Goal: Task Accomplishment & Management: Complete application form

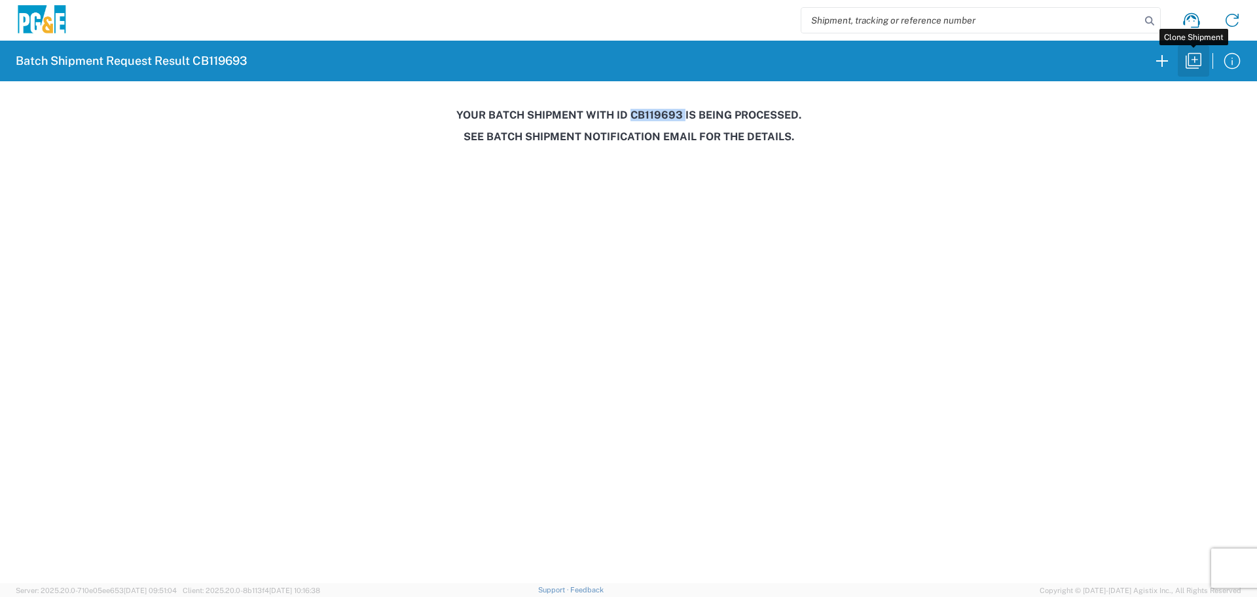
click at [1191, 56] on icon "button" at bounding box center [1193, 60] width 21 height 21
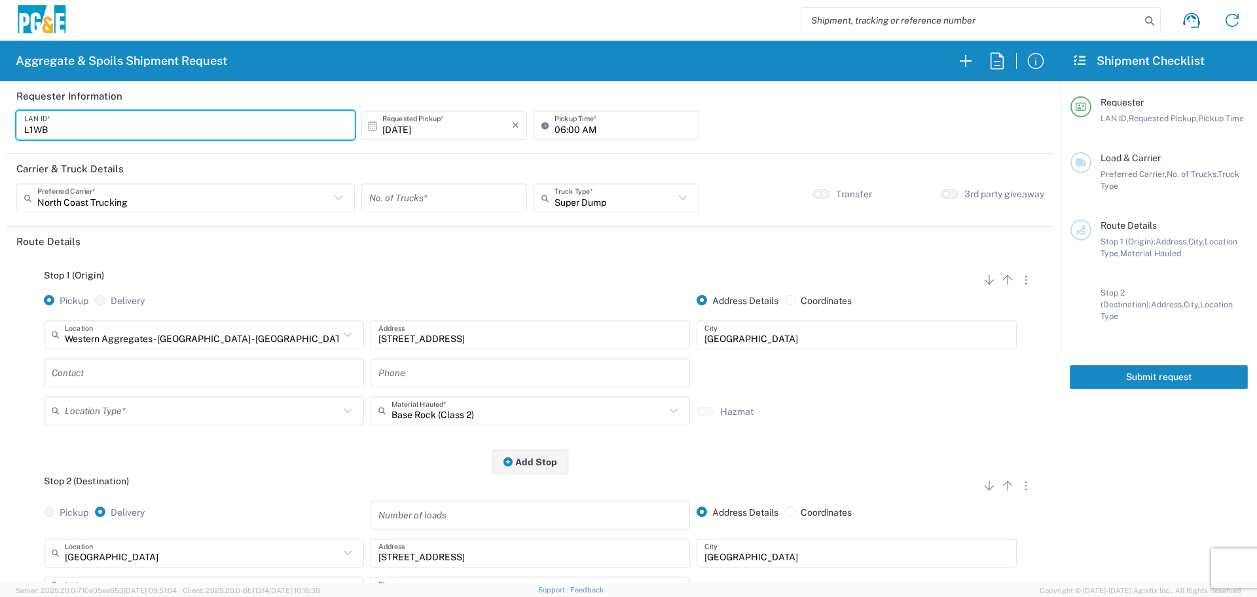
drag, startPoint x: 153, startPoint y: 122, endPoint x: 0, endPoint y: 113, distance: 152.9
click at [0, 113] on form "Requester Information L1WB LAN ID * [DATE] × Requested Pickup * Cancel Apply 06…" at bounding box center [530, 332] width 1061 height 502
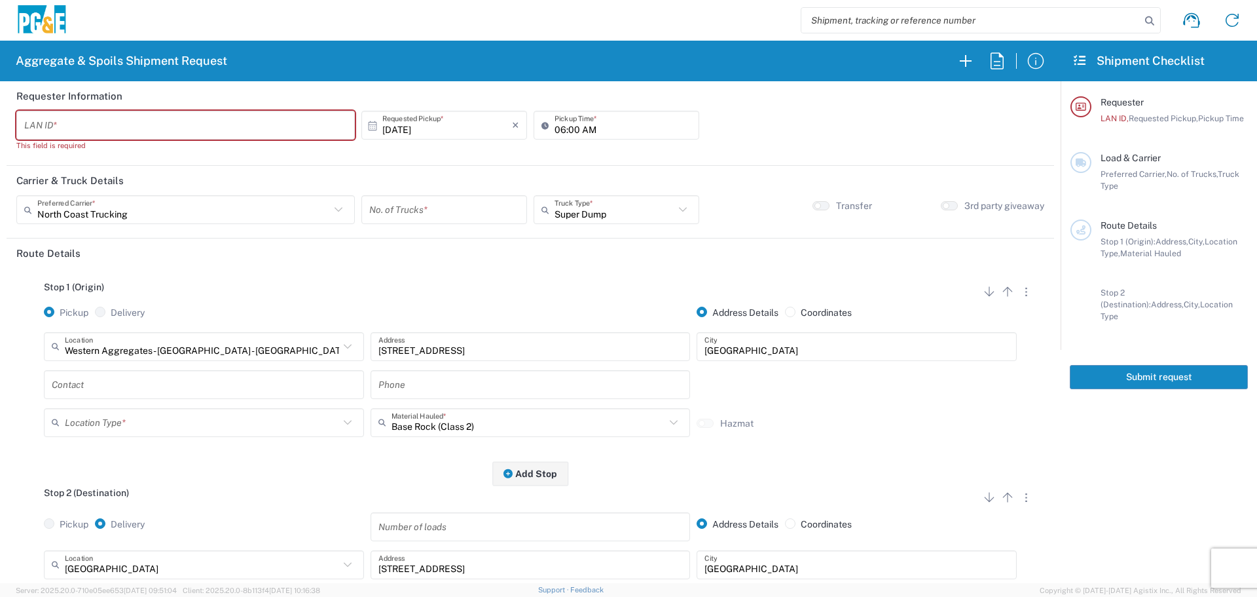
click at [318, 120] on input "text" at bounding box center [185, 125] width 323 height 23
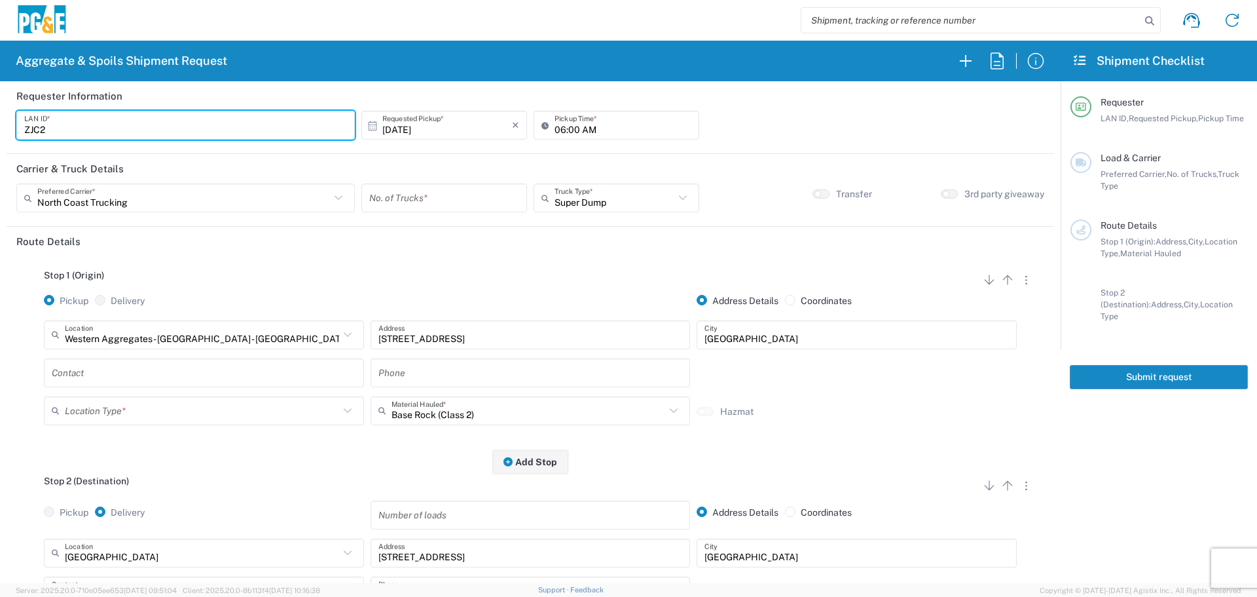
type input "ZJC2"
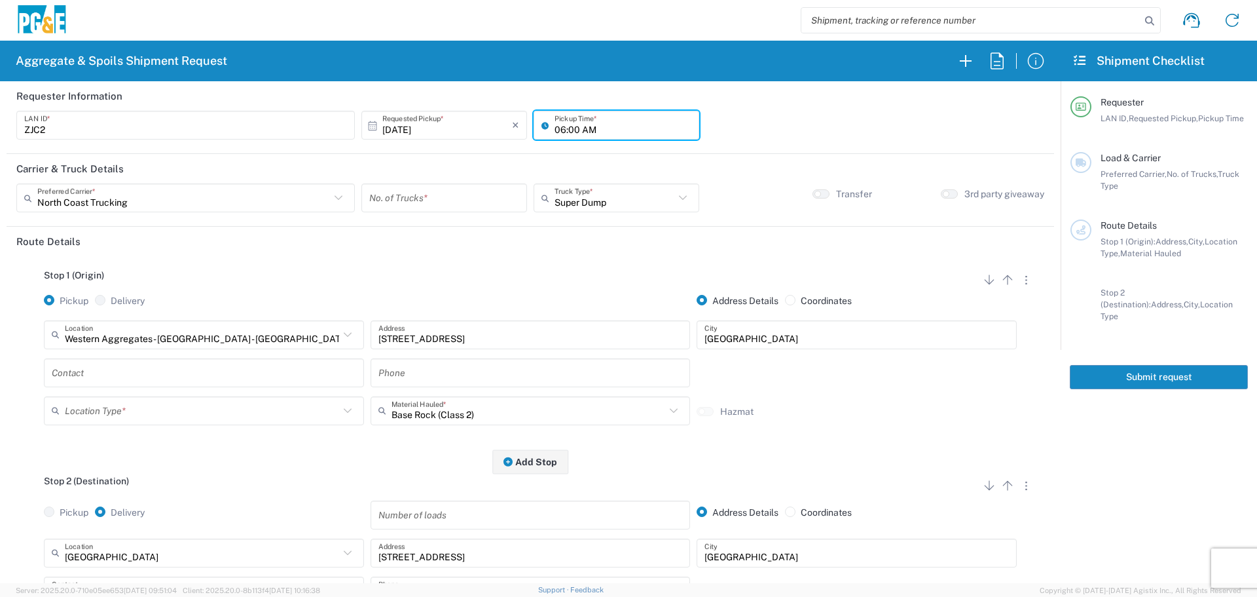
click at [555, 125] on input "06:00 AM" at bounding box center [623, 125] width 137 height 23
type input "07:00 AM"
click at [236, 202] on input "text" at bounding box center [183, 198] width 293 height 23
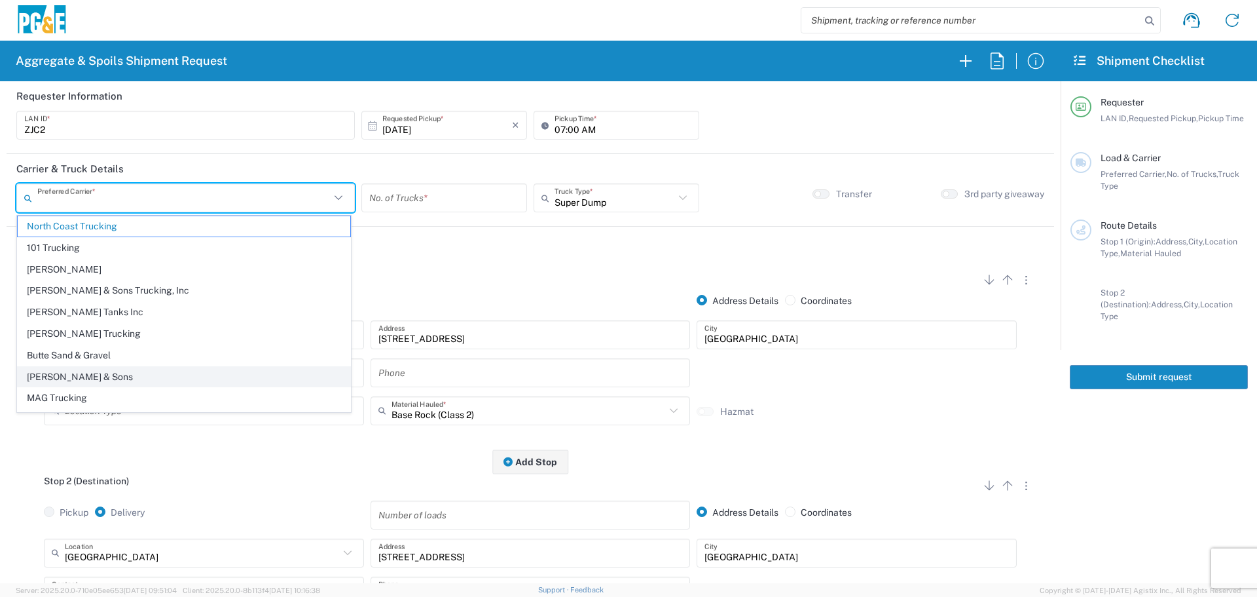
scroll to position [40, 0]
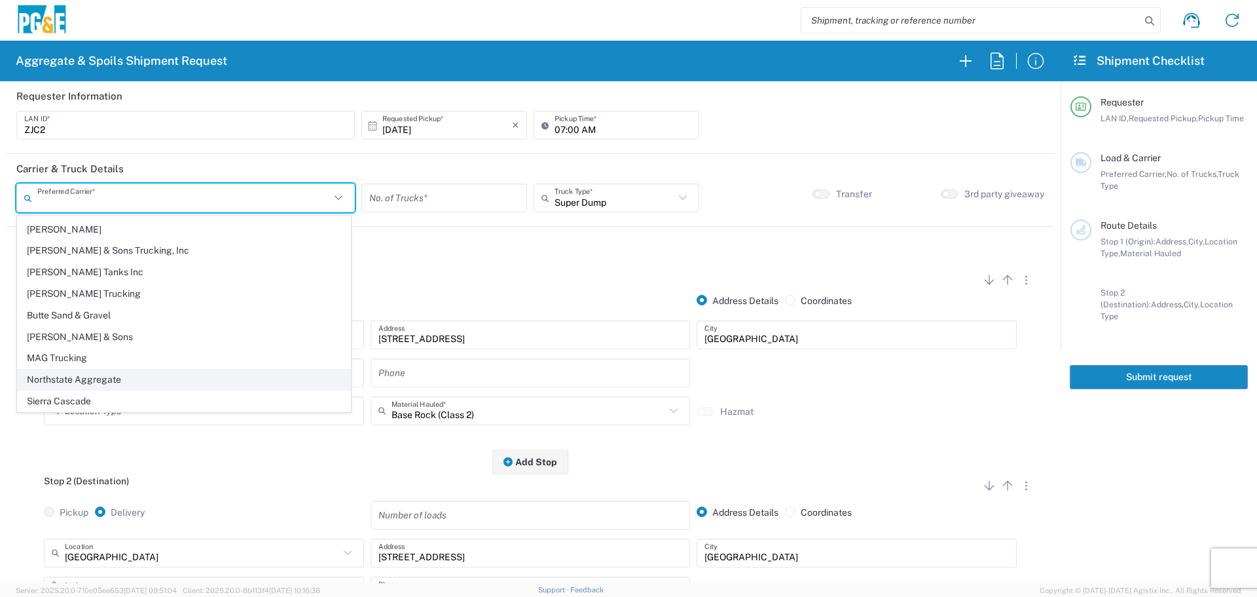
click at [124, 387] on span "Northstate Aggregate" at bounding box center [184, 379] width 333 height 20
type input "Northstate Aggregate"
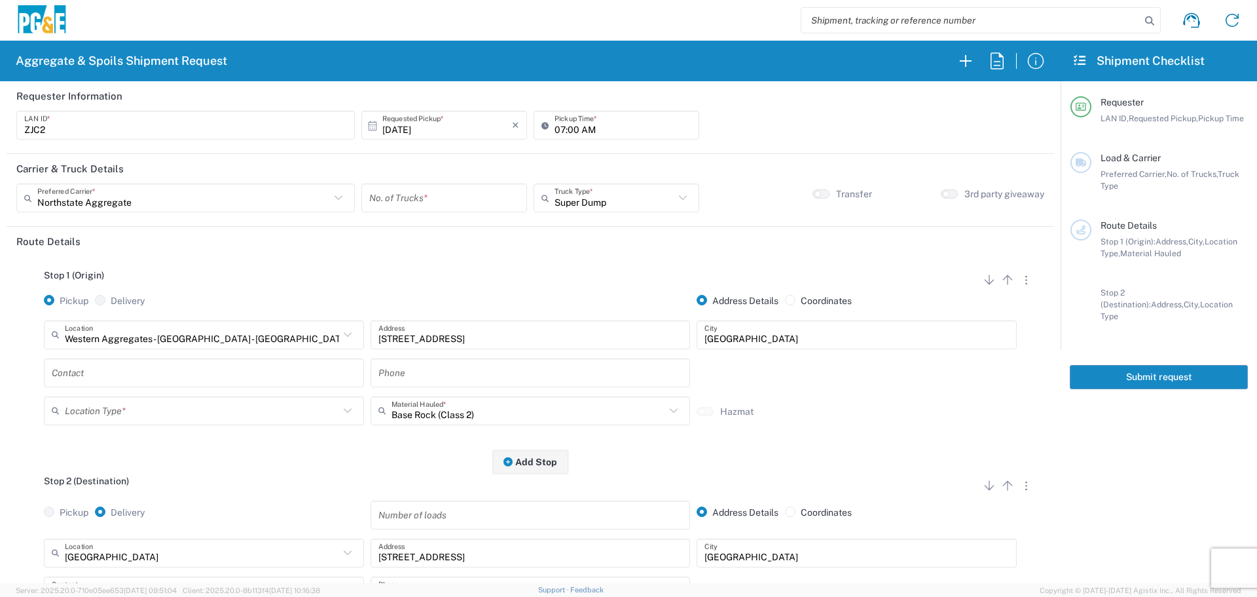
click at [441, 192] on input "number" at bounding box center [444, 198] width 150 height 23
type input "1"
click at [605, 206] on input "text" at bounding box center [615, 198] width 120 height 23
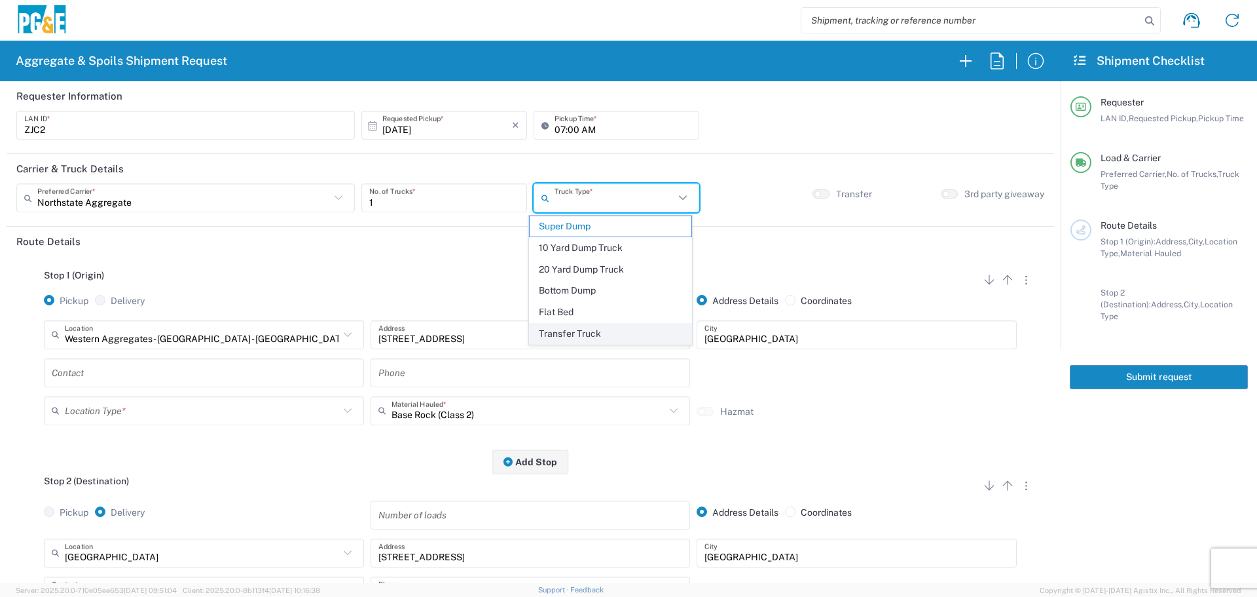
click at [565, 341] on span "Transfer Truck" at bounding box center [611, 334] width 162 height 20
type input "Transfer Truck"
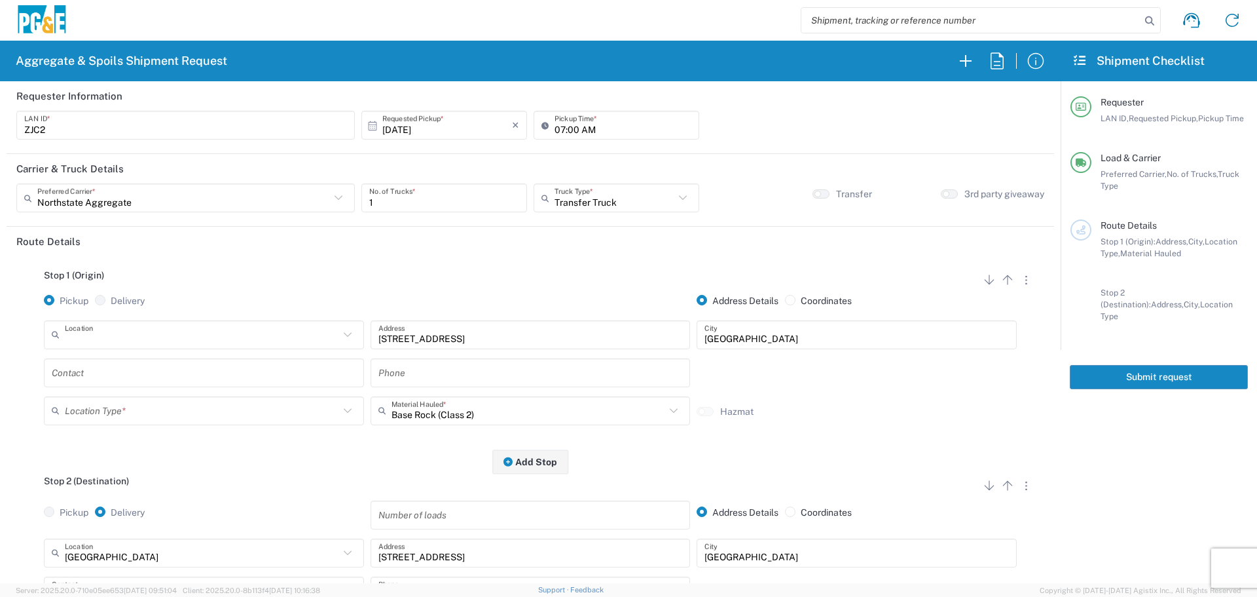
click at [265, 343] on input "text" at bounding box center [202, 334] width 274 height 23
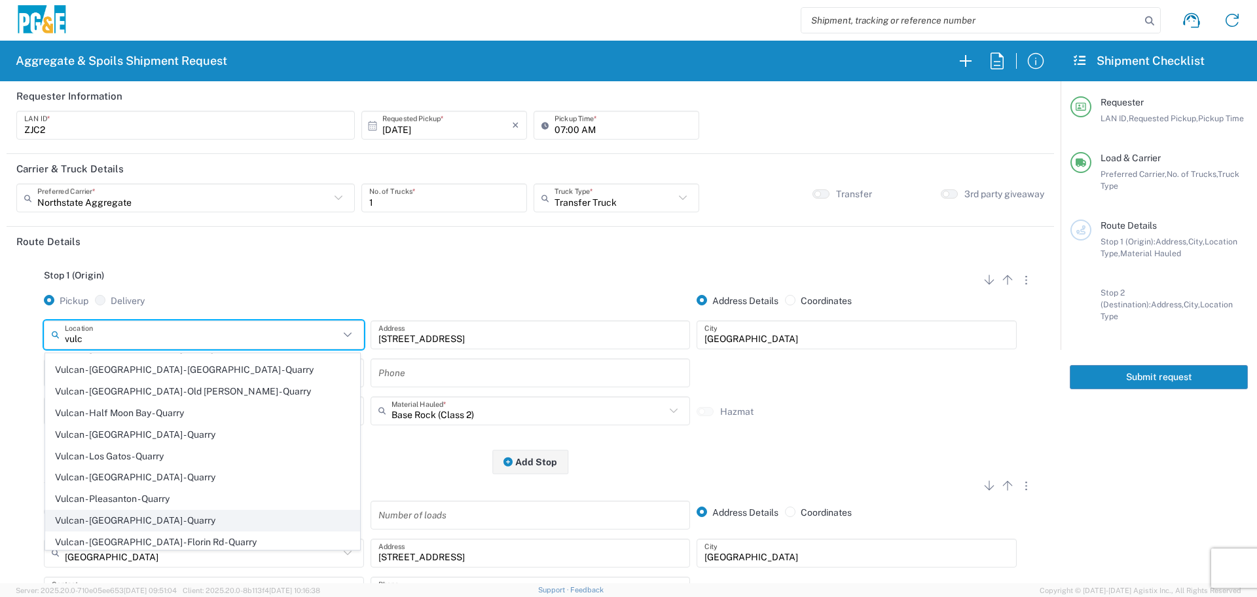
scroll to position [65, 0]
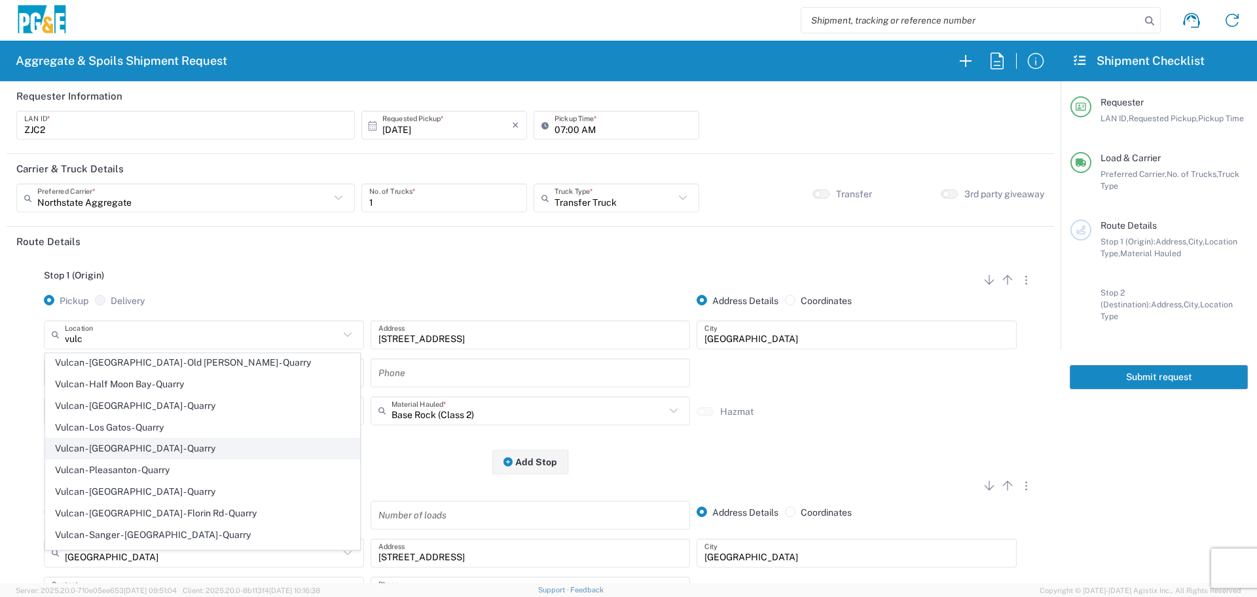
click at [158, 457] on span "Vulcan - [GEOGRAPHIC_DATA] - Quarry" at bounding box center [203, 448] width 314 height 20
type input "Vulcan - [GEOGRAPHIC_DATA] - Quarry"
type input "[STREET_ADDRESS]"
type input "[GEOGRAPHIC_DATA]"
type input "Quarry"
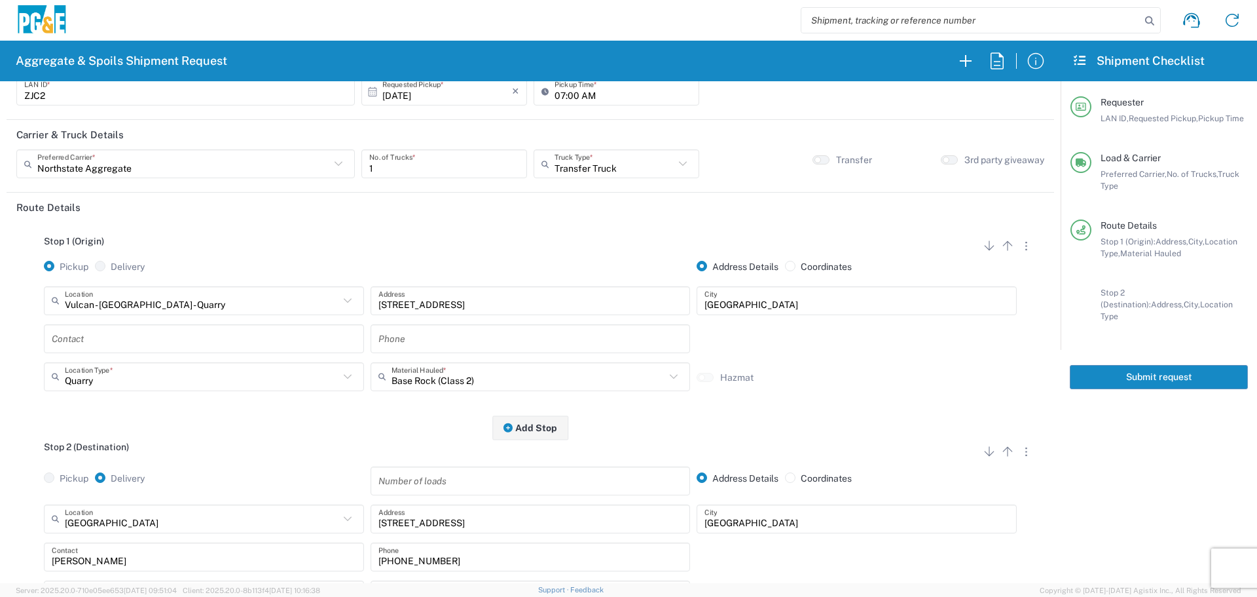
scroll to position [131, 0]
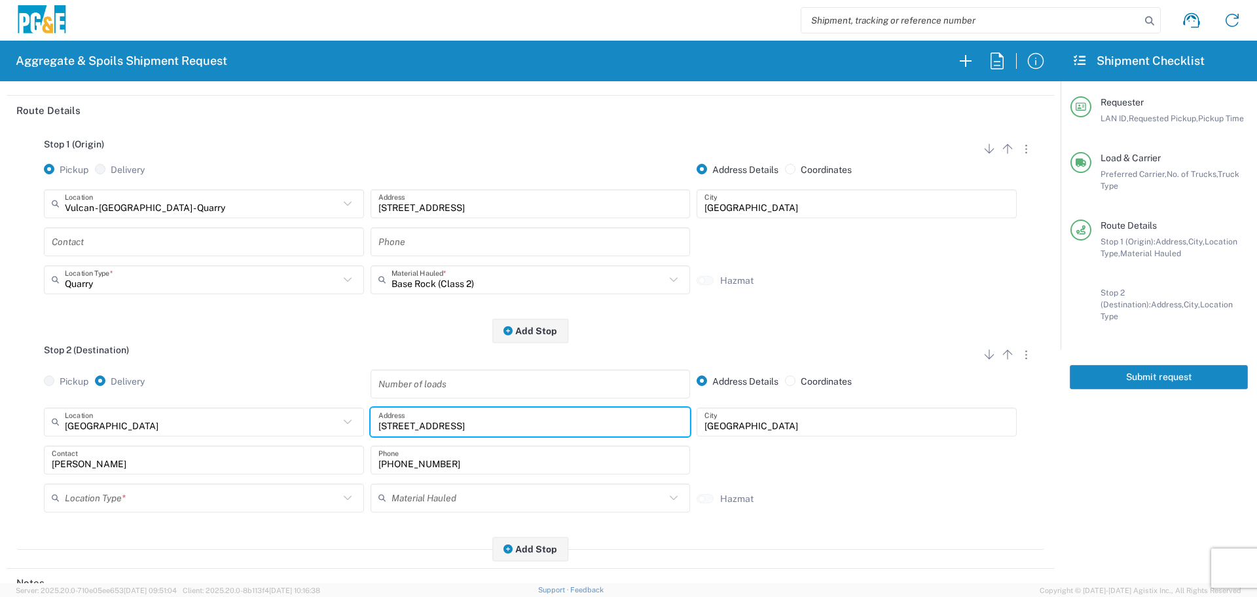
drag, startPoint x: 464, startPoint y: 426, endPoint x: 308, endPoint y: 430, distance: 155.9
click at [308, 430] on div "[GEOGRAPHIC_DATA] Location [GEOGRAPHIC_DATA] [STREET_ADDRESS][PERSON_NAME] - Qu…" at bounding box center [531, 426] width 980 height 38
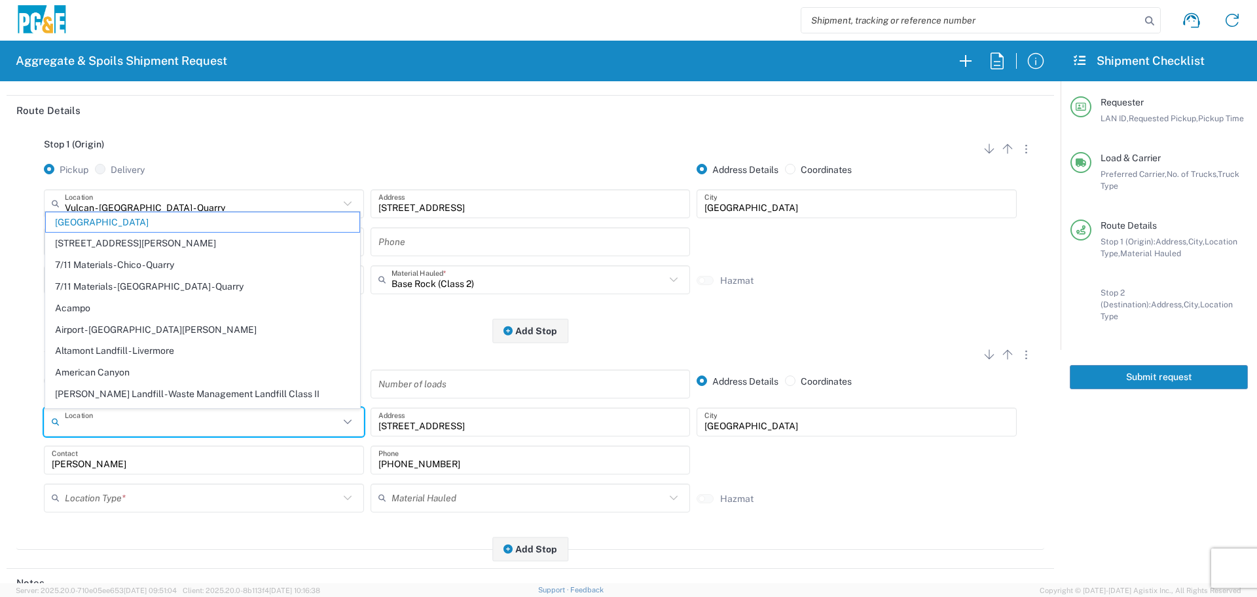
click at [305, 430] on input "text" at bounding box center [202, 421] width 274 height 23
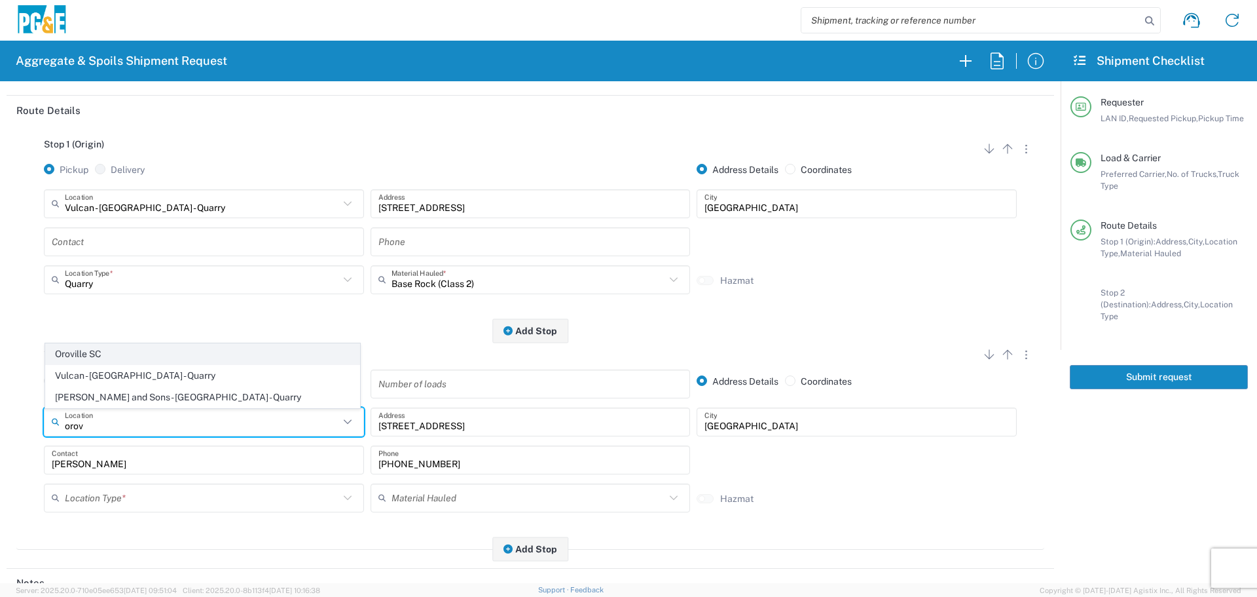
click at [170, 345] on span "Oroville SC" at bounding box center [203, 354] width 314 height 20
type input "Oroville SC"
type input "[STREET_ADDRESS][PERSON_NAME]"
type input "[GEOGRAPHIC_DATA]"
type input "Business No Loading Dock"
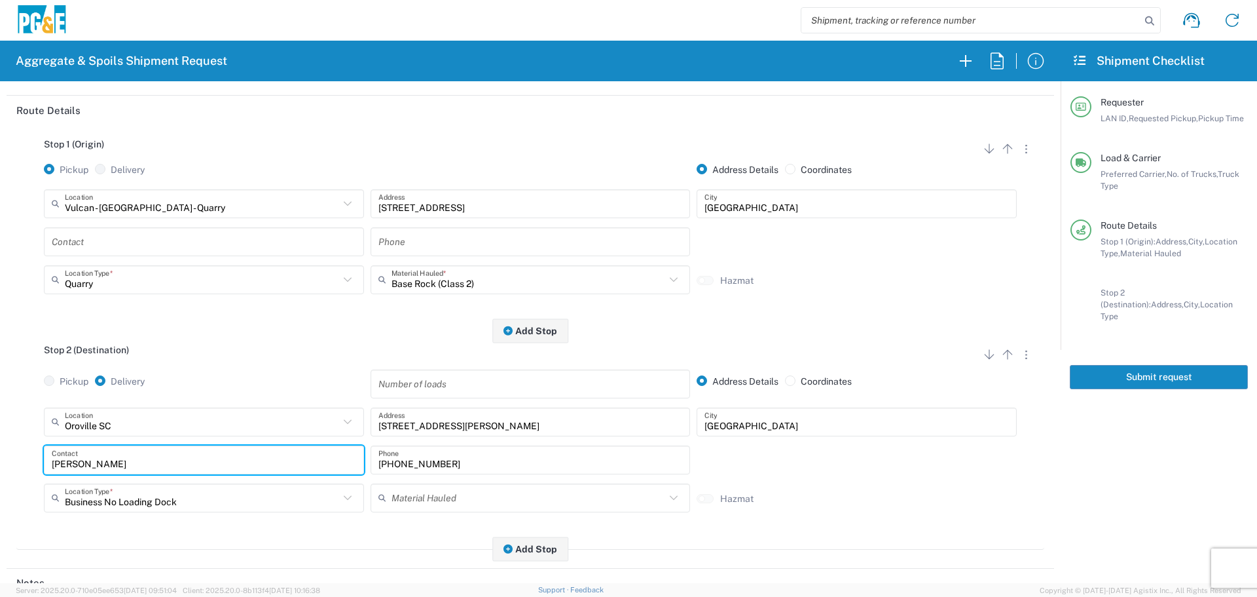
drag, startPoint x: 155, startPoint y: 470, endPoint x: 0, endPoint y: 439, distance: 158.4
click at [0, 439] on form "Requester Information ZJC2 LAN ID * [DATE] × Requested Pickup * Cancel Apply 07…" at bounding box center [530, 332] width 1061 height 502
type input "z"
type input "[PERSON_NAME]"
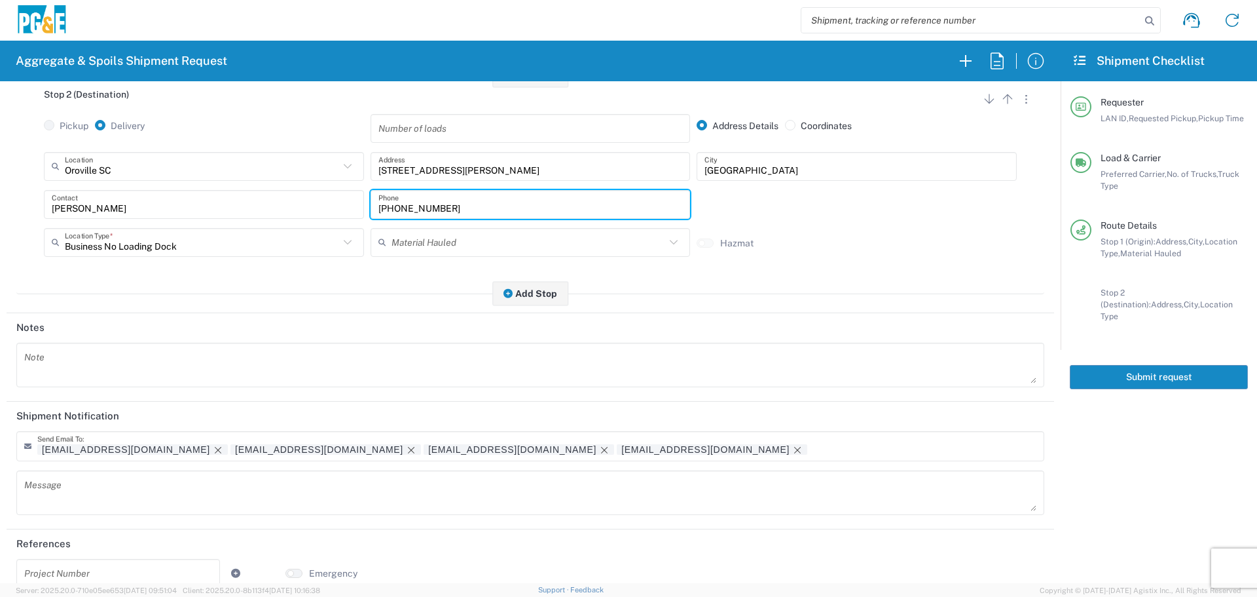
scroll to position [407, 0]
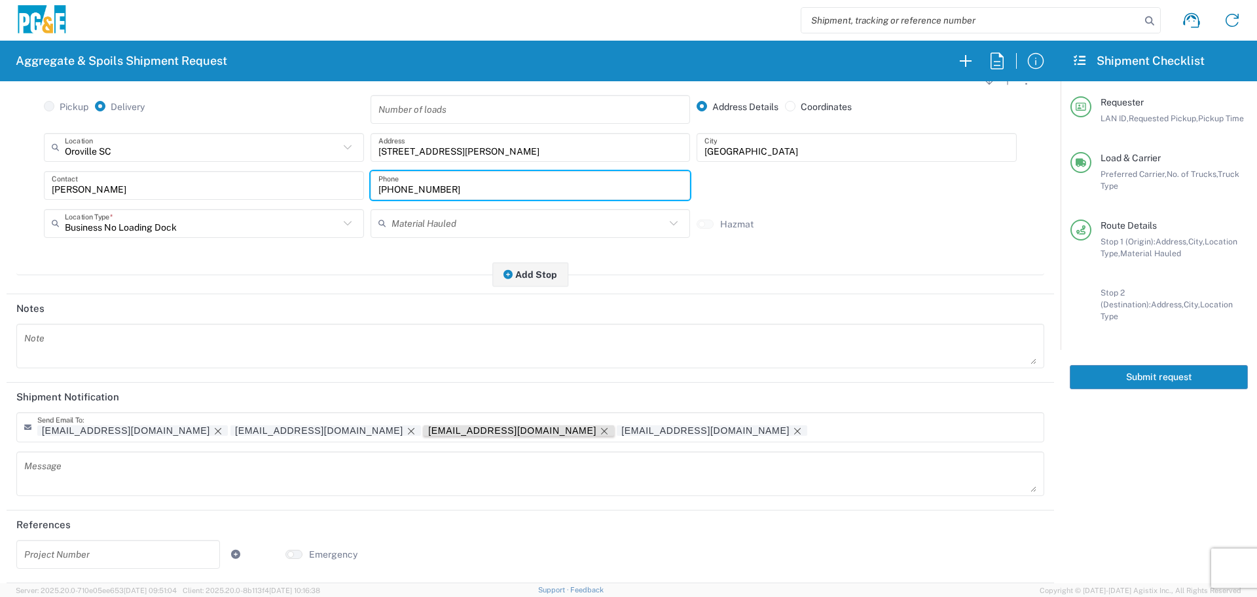
type input "[PHONE_NUMBER]"
click at [599, 427] on icon "Remove tag" at bounding box center [604, 431] width 10 height 10
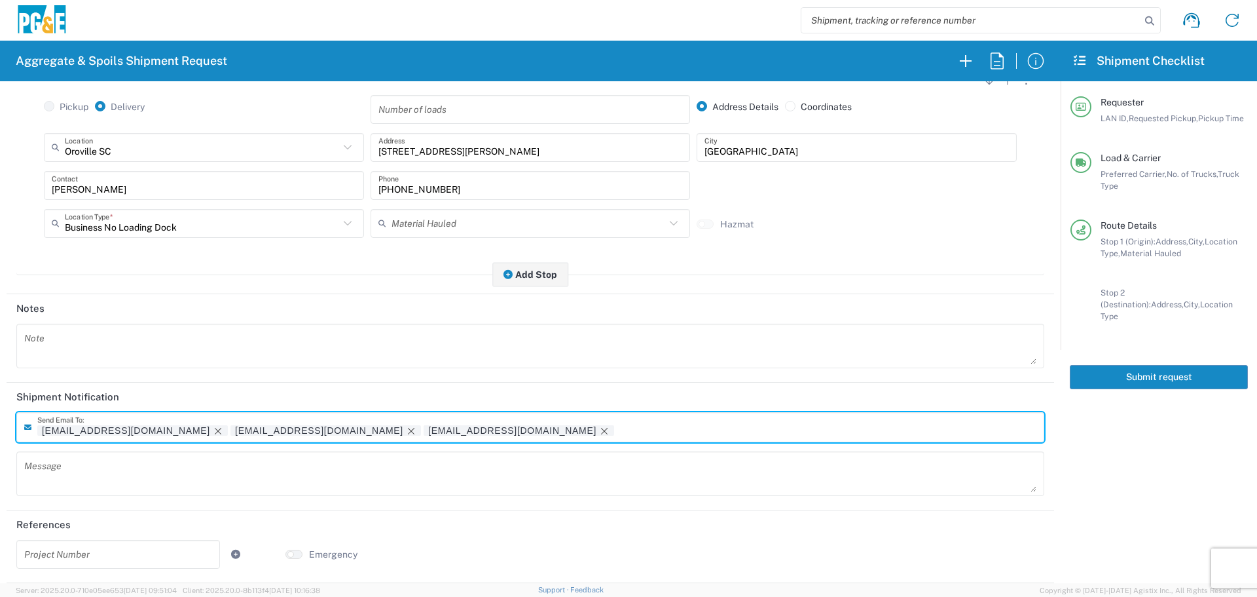
click at [79, 547] on input "text" at bounding box center [118, 553] width 188 height 23
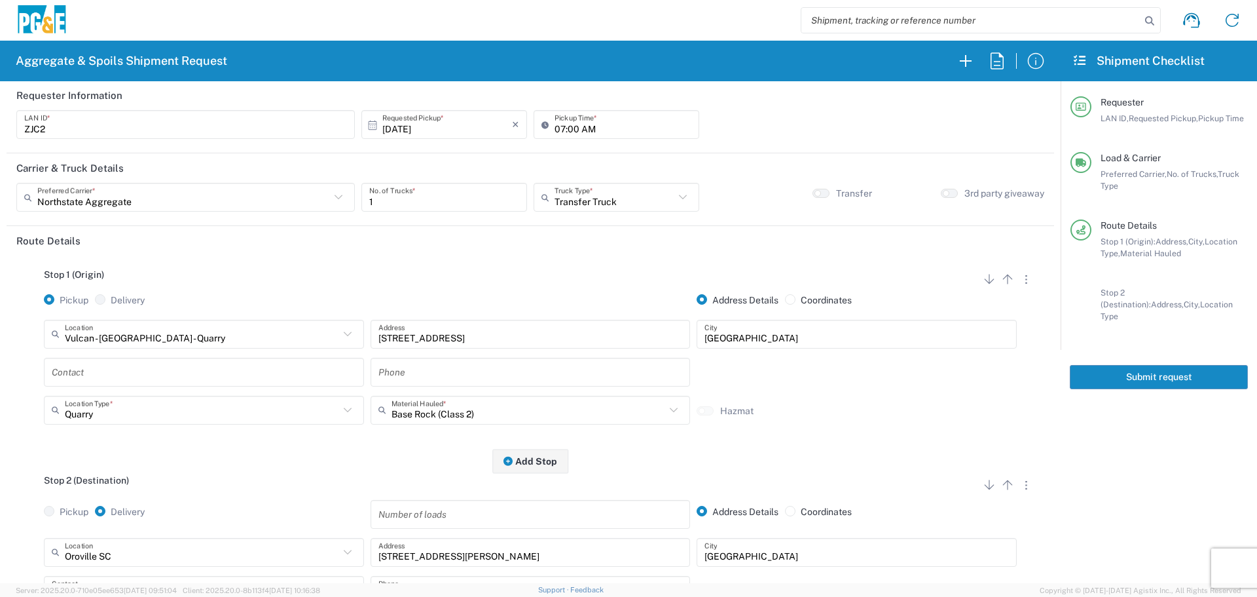
scroll to position [0, 0]
type input "35531706"
click at [1136, 369] on button "Submit request" at bounding box center [1159, 377] width 178 height 24
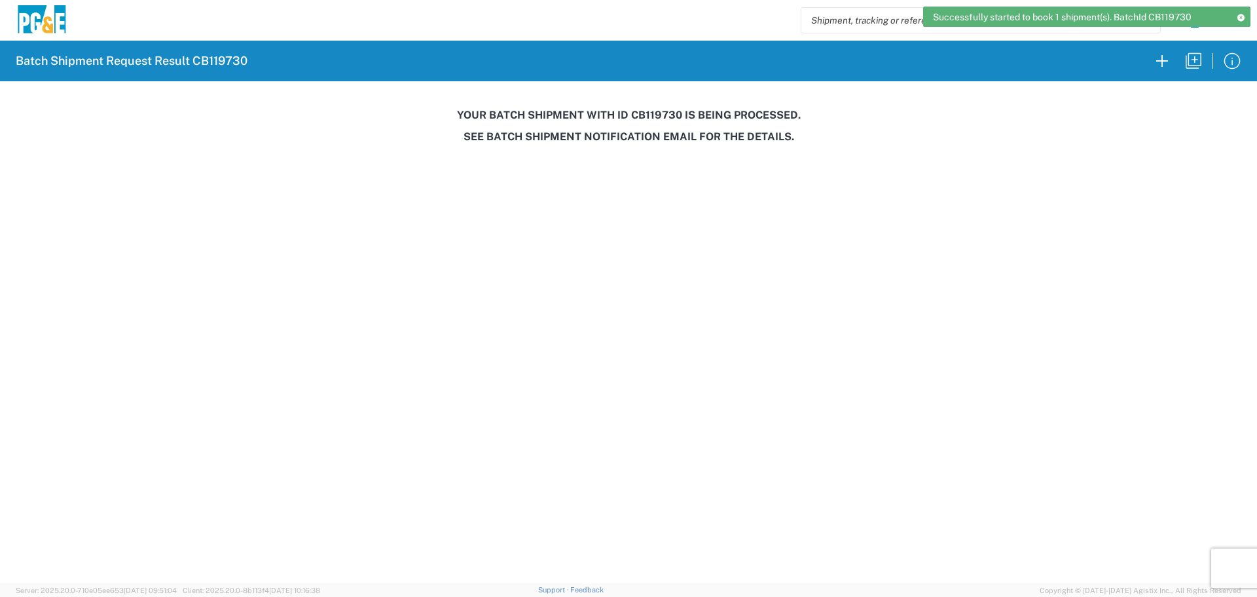
click at [653, 114] on h3 "Your batch shipment with id CB119730 is being processed." at bounding box center [628, 115] width 1239 height 12
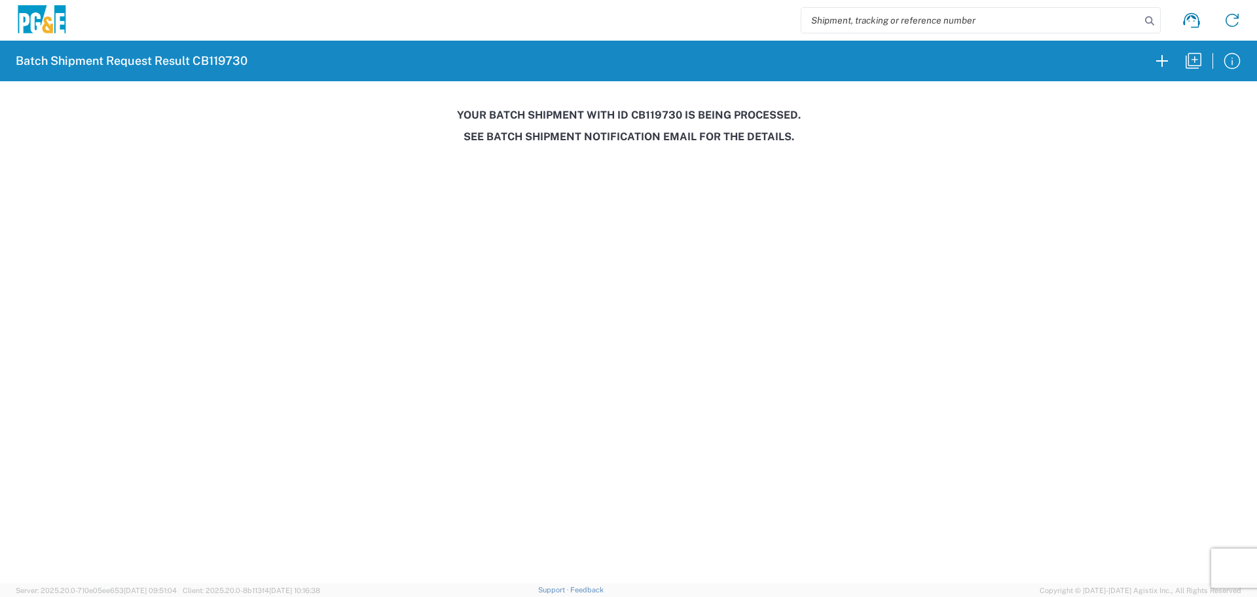
copy h3 "CB119730"
